Goal: Use online tool/utility: Utilize a website feature to perform a specific function

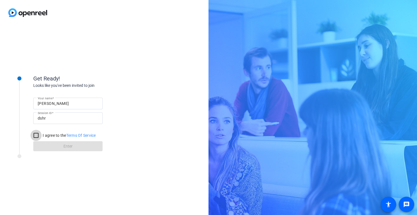
click at [37, 133] on input "I agree to the Terms Of Service" at bounding box center [36, 135] width 11 height 11
checkbox input "true"
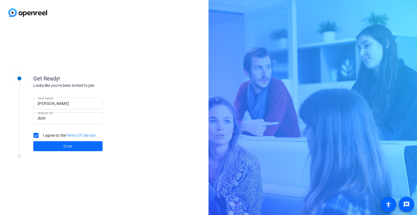
click at [55, 145] on span at bounding box center [67, 146] width 69 height 13
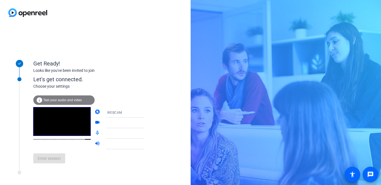
click at [62, 98] on span "Test your audio and video" at bounding box center [62, 100] width 39 height 4
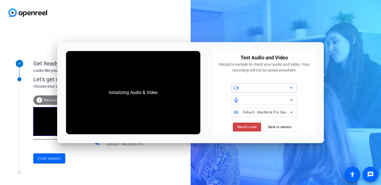
click at [245, 87] on div at bounding box center [266, 88] width 47 height 7
click at [292, 87] on icon at bounding box center [291, 88] width 7 height 7
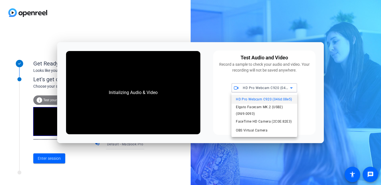
click at [265, 100] on span "HD Pro Webcam C920 (046d:08e5)" at bounding box center [264, 99] width 56 height 7
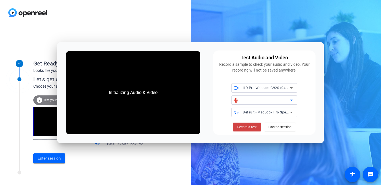
click at [258, 100] on div at bounding box center [266, 100] width 47 height 7
click at [295, 101] on div at bounding box center [264, 99] width 66 height 9
click at [293, 100] on icon at bounding box center [291, 100] width 7 height 7
click at [305, 107] on div "HD Pro Webcam C920 (046d:08e5) Default - MacBook Pro Speakers (Built-in)" at bounding box center [264, 100] width 96 height 34
click at [292, 100] on icon at bounding box center [291, 100] width 7 height 7
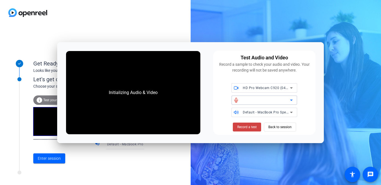
click at [267, 103] on div at bounding box center [266, 100] width 47 height 7
click at [242, 100] on div at bounding box center [236, 100] width 11 height 5
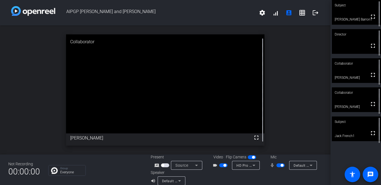
click at [310, 166] on icon at bounding box center [311, 165] width 7 height 7
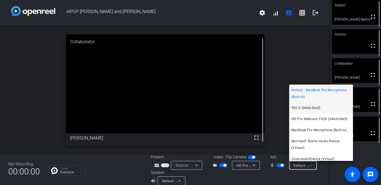
click at [307, 108] on span "Yeti X (046d:0aaf)" at bounding box center [305, 108] width 29 height 7
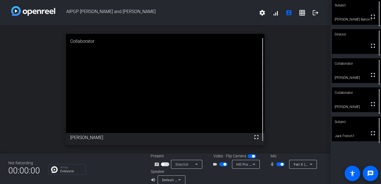
click at [341, 109] on openreel-secondary-participant "Collaborator fullscreen Naz Baker" at bounding box center [356, 99] width 49 height 25
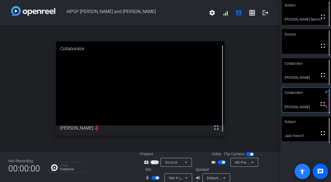
click at [303, 170] on mat-icon "accessibility" at bounding box center [302, 171] width 7 height 7
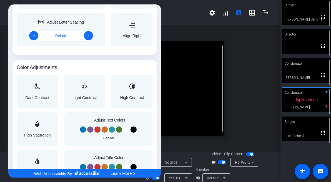
scroll to position [388, 0]
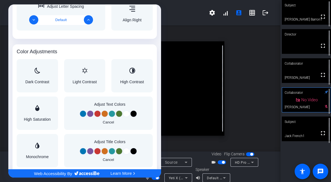
click at [180, 142] on div at bounding box center [165, 91] width 331 height 182
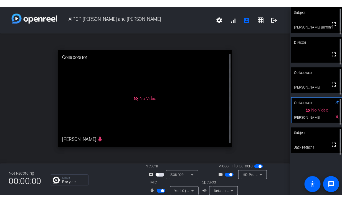
scroll to position [0, 0]
